Goal: Browse casually: Explore the website without a specific task or goal

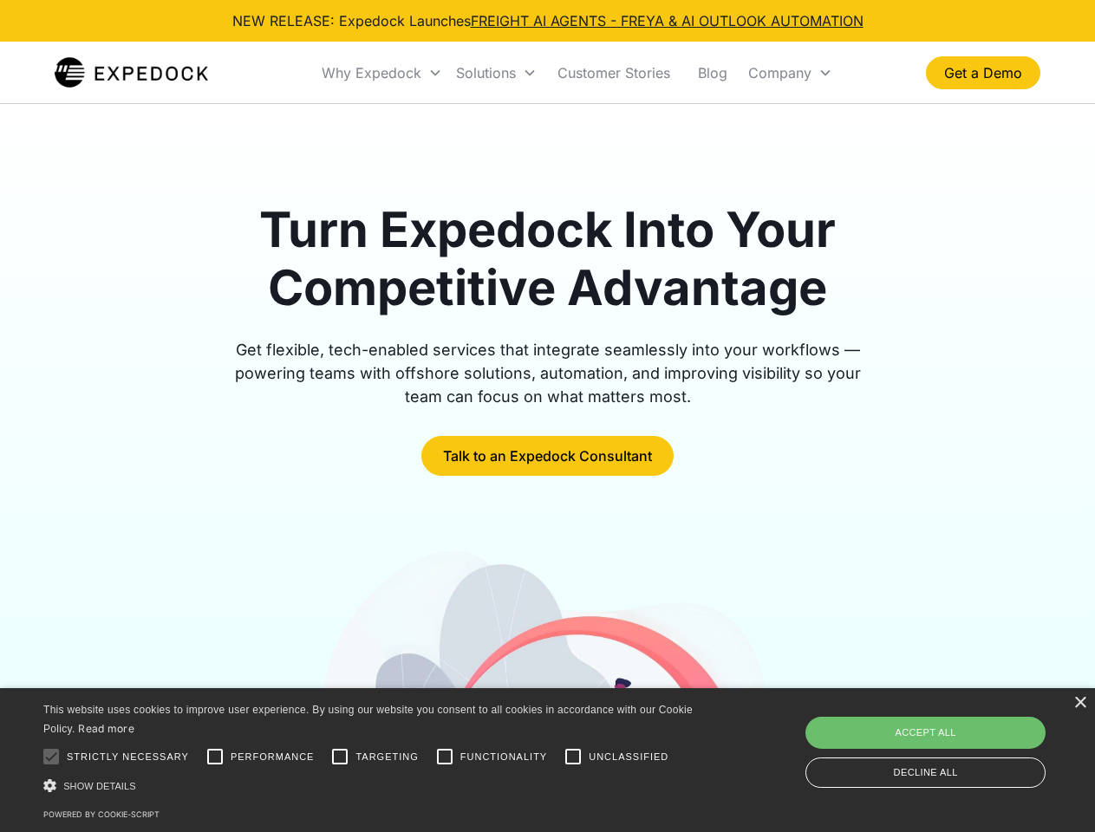
click at [382, 73] on div "Why Expedock" at bounding box center [372, 72] width 100 height 17
click at [496, 73] on div "Solutions" at bounding box center [486, 72] width 60 height 17
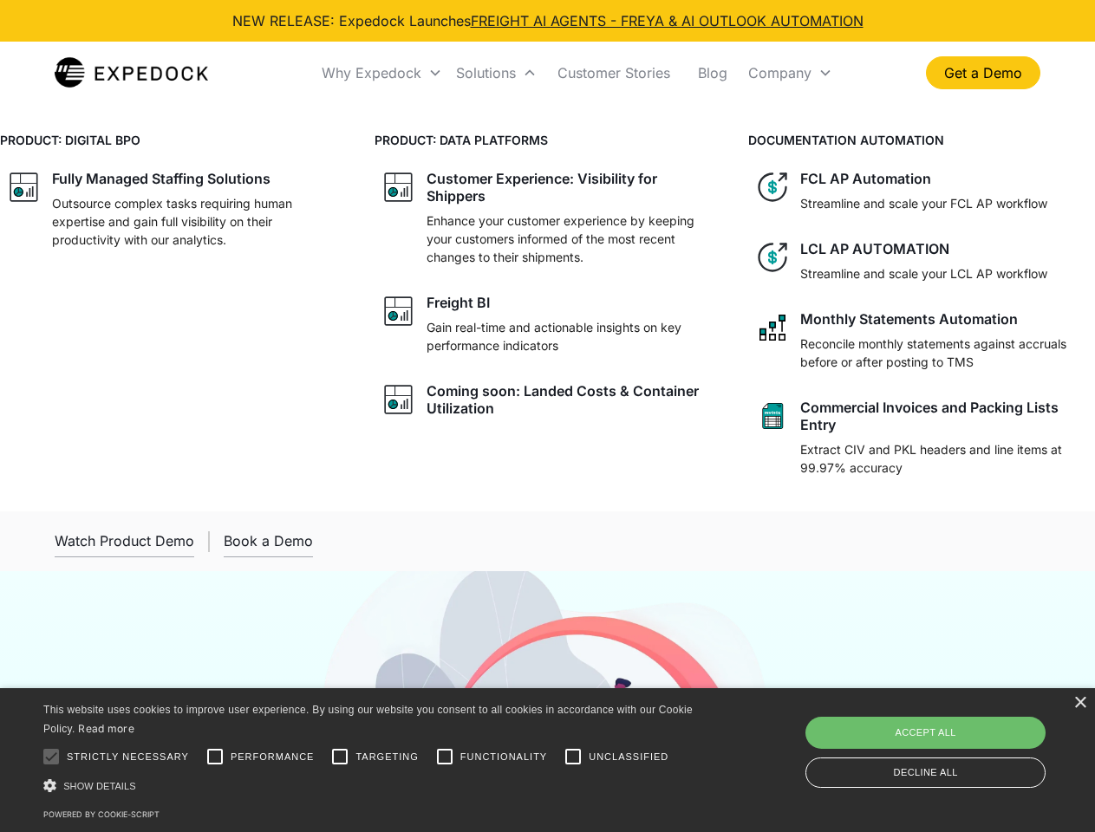
click at [790, 73] on div "Company" at bounding box center [779, 72] width 63 height 17
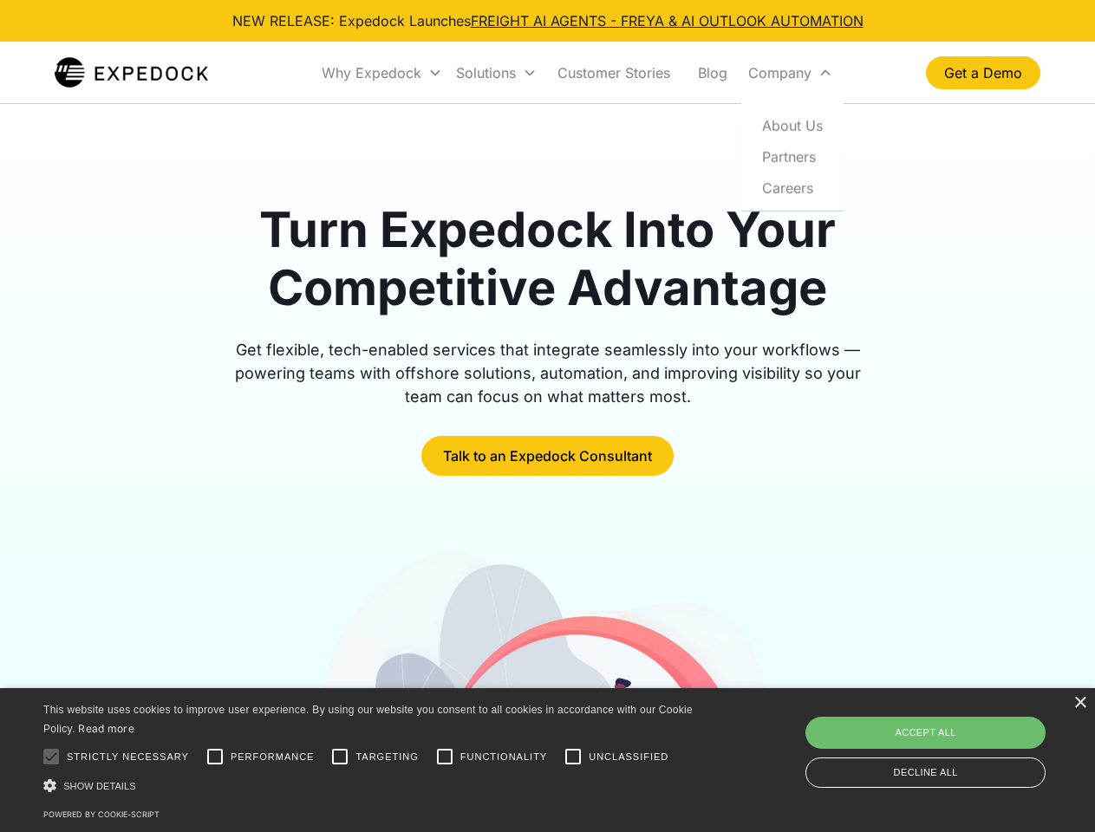
click at [51, 757] on div at bounding box center [51, 756] width 35 height 35
click at [215, 757] on input "Performance" at bounding box center [215, 756] width 35 height 35
checkbox input "true"
click at [340, 757] on input "Targeting" at bounding box center [339, 756] width 35 height 35
checkbox input "true"
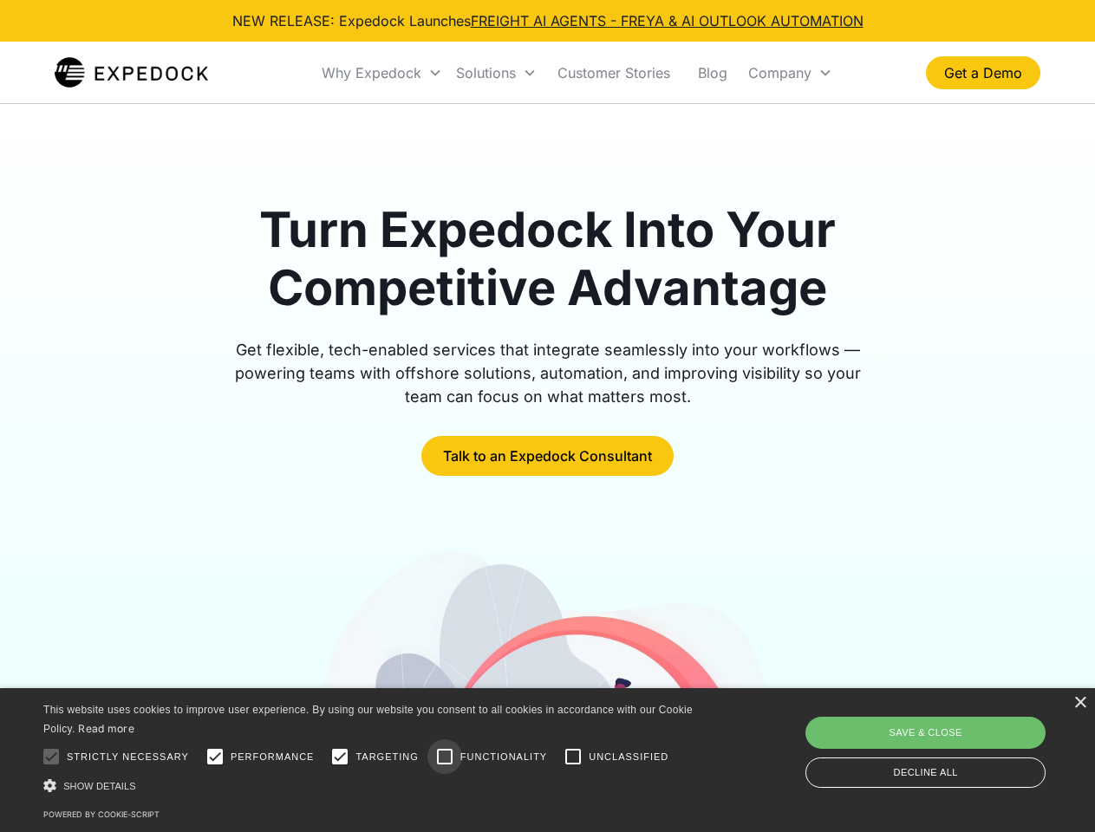
click at [445, 757] on input "Functionality" at bounding box center [444, 756] width 35 height 35
checkbox input "true"
click at [573, 757] on input "Unclassified" at bounding box center [573, 756] width 35 height 35
checkbox input "true"
click at [371, 785] on div "Show details Hide details" at bounding box center [370, 786] width 655 height 18
